Goal: Find specific page/section: Find specific page/section

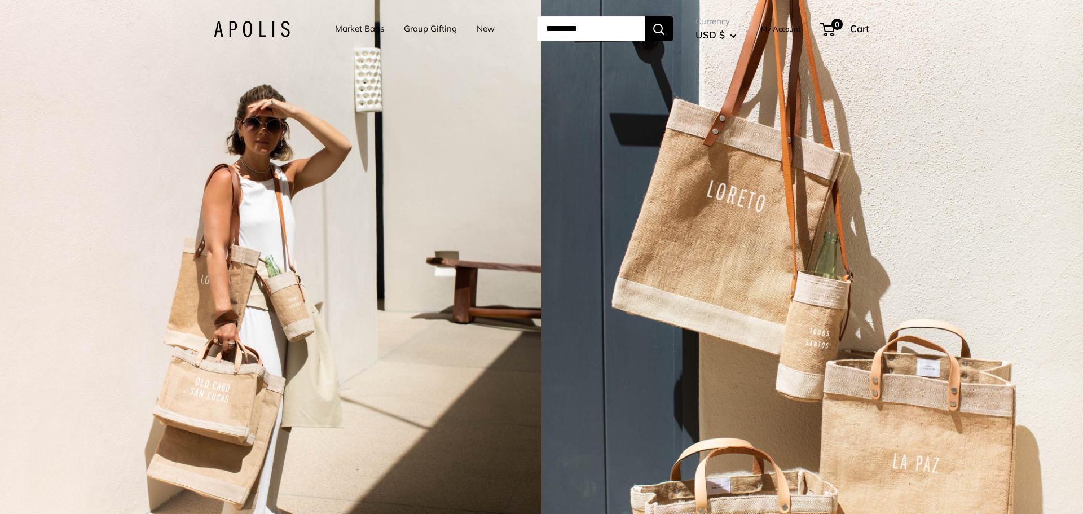
click at [338, 32] on link "Market Bags" at bounding box center [359, 29] width 49 height 16
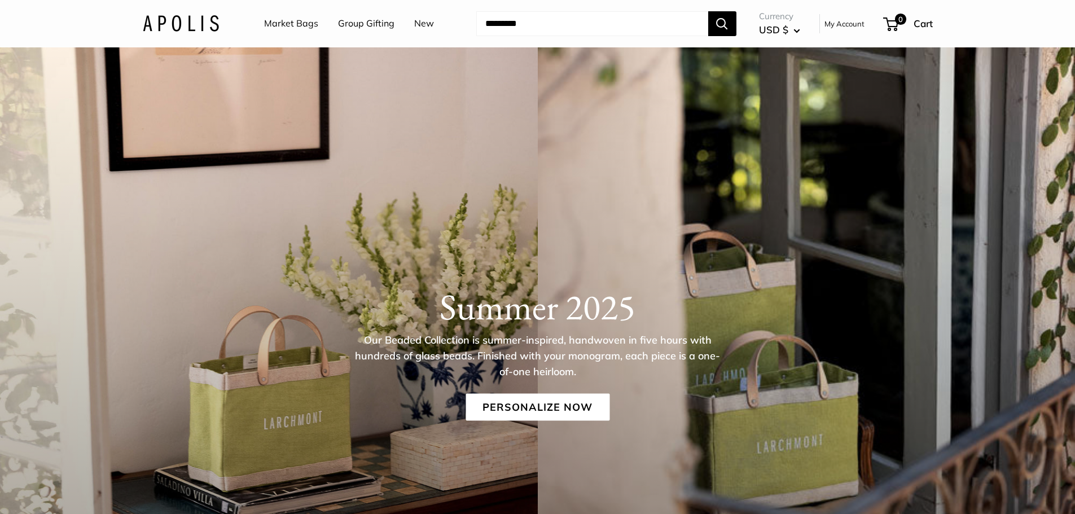
click at [793, 27] on button "USD $" at bounding box center [779, 30] width 41 height 18
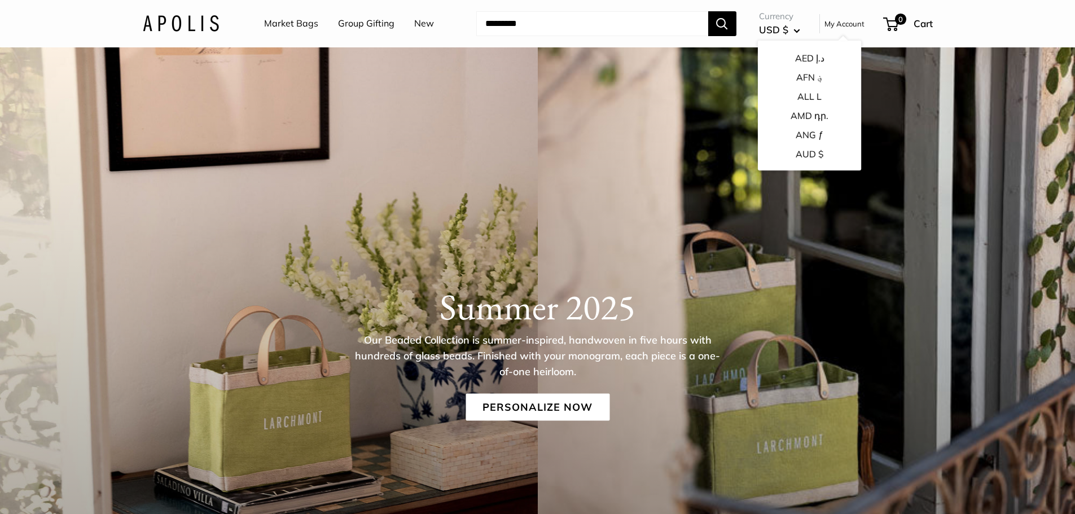
click at [793, 27] on button "USD $" at bounding box center [779, 30] width 41 height 18
